Goal: Navigation & Orientation: Understand site structure

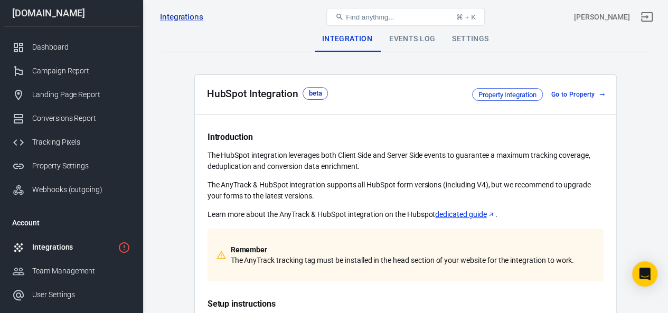
click at [400, 45] on div "Events Log" at bounding box center [412, 38] width 63 height 25
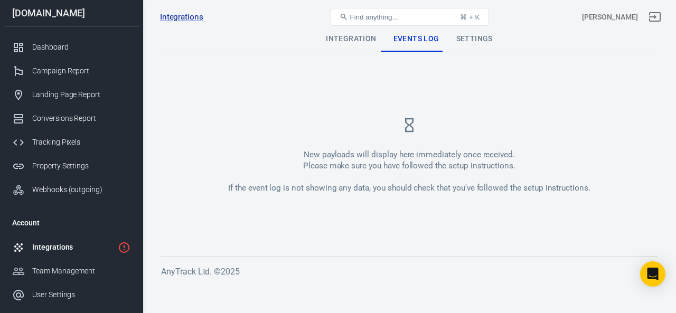
click at [465, 39] on div "Settings" at bounding box center [474, 38] width 53 height 25
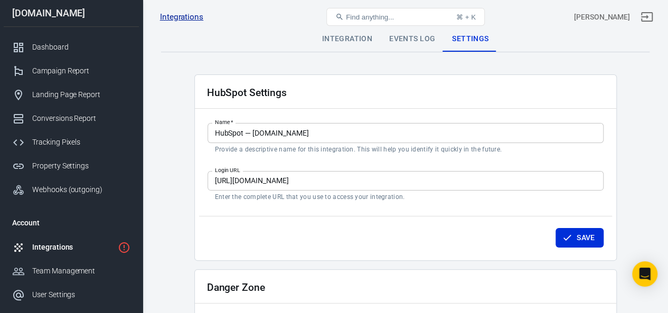
click at [183, 15] on link "Integrations" at bounding box center [181, 17] width 43 height 11
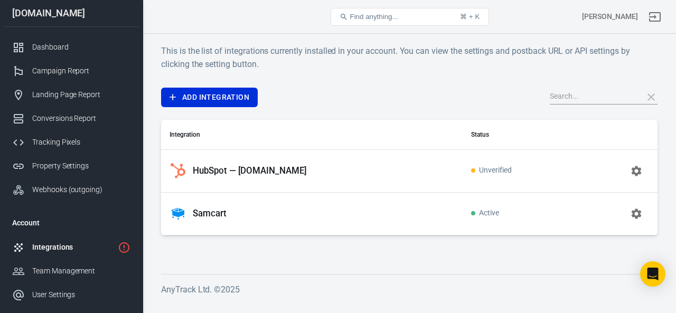
click at [209, 213] on p "Samcart" at bounding box center [210, 213] width 34 height 11
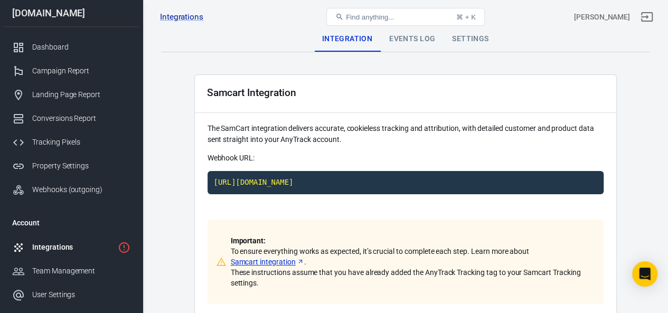
click at [410, 42] on div "Events Log" at bounding box center [412, 38] width 63 height 25
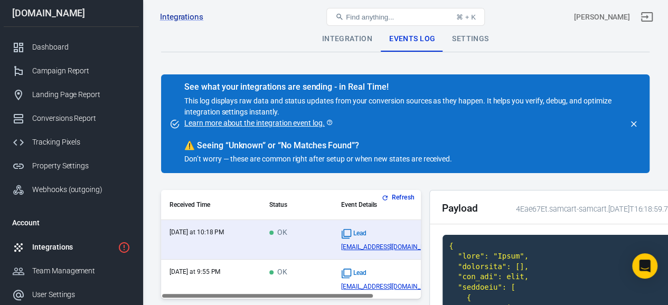
click at [44, 248] on div "Integrations" at bounding box center [72, 247] width 81 height 11
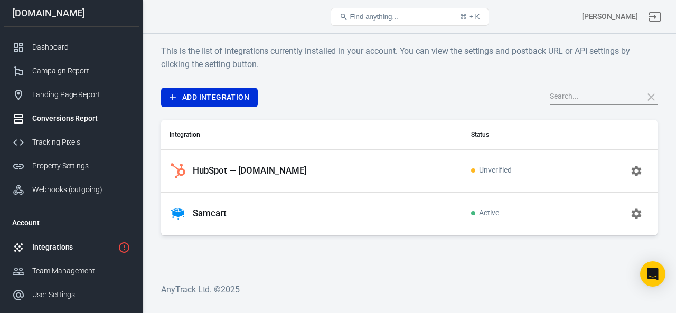
click at [75, 115] on div "Conversions Report" at bounding box center [81, 118] width 98 height 11
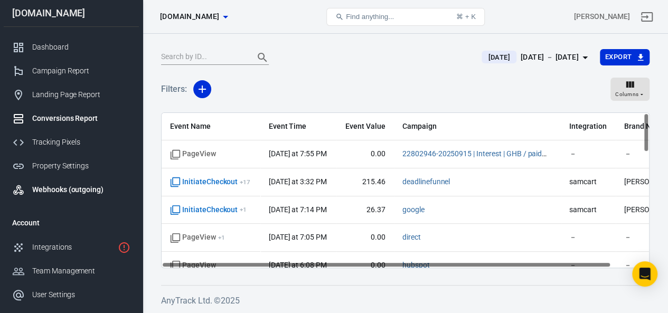
click at [52, 192] on div "Webhooks (outgoing)" at bounding box center [81, 189] width 98 height 11
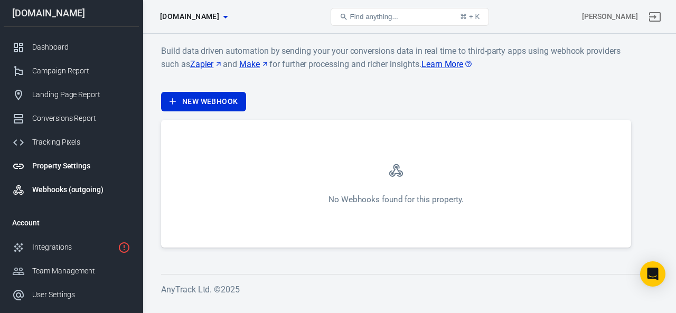
click at [51, 168] on div "Property Settings" at bounding box center [81, 165] width 98 height 11
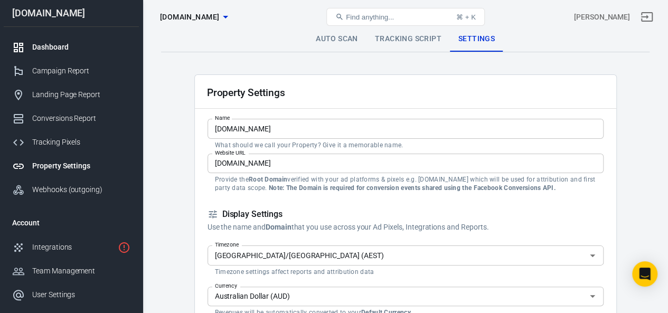
click at [70, 46] on div "Dashboard" at bounding box center [81, 47] width 98 height 11
